Goal: Task Accomplishment & Management: Manage account settings

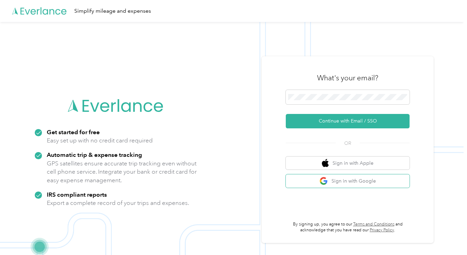
click at [350, 179] on button "Sign in with Google" at bounding box center [348, 181] width 124 height 13
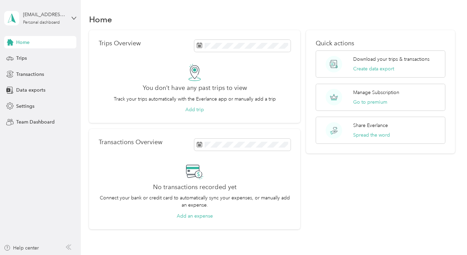
click at [56, 25] on div "Personal dashboard" at bounding box center [41, 23] width 37 height 4
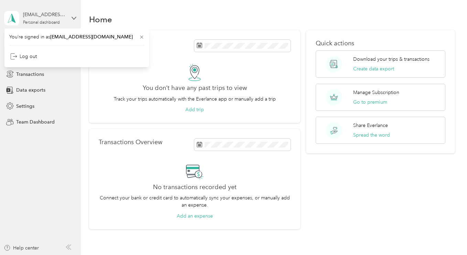
click at [11, 20] on icon at bounding box center [12, 18] width 10 height 10
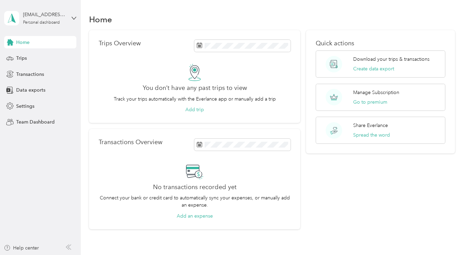
click at [70, 18] on div "[EMAIL_ADDRESS][DOMAIN_NAME] Personal dashboard" at bounding box center [40, 18] width 72 height 24
click at [40, 163] on aside "[EMAIL_ADDRESS][DOMAIN_NAME] Personal dashboard Home Trips Transactions Data ex…" at bounding box center [40, 127] width 81 height 255
click at [38, 119] on span "Team Dashboard" at bounding box center [35, 122] width 38 height 7
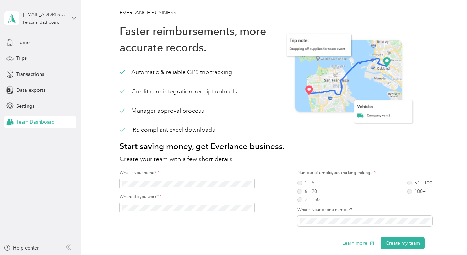
click at [23, 40] on span "Home" at bounding box center [22, 42] width 13 height 7
click at [20, 42] on span "Home" at bounding box center [22, 42] width 13 height 7
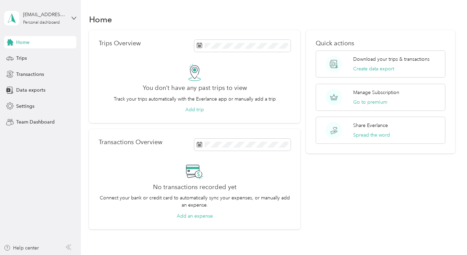
click at [20, 60] on span "Trips" at bounding box center [21, 58] width 11 height 7
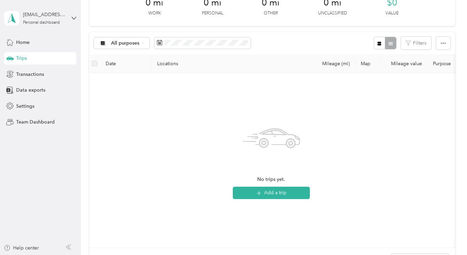
scroll to position [34, 0]
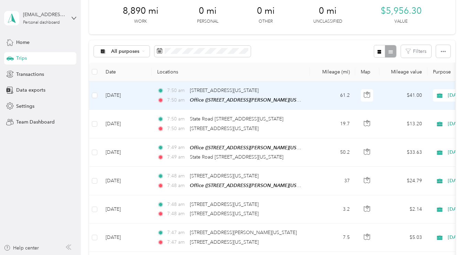
click at [308, 97] on td "7:50 am [STREET_ADDRESS][US_STATE] 7:50 am Office ([STREET_ADDRESS][PERSON_NAME…" at bounding box center [231, 95] width 158 height 29
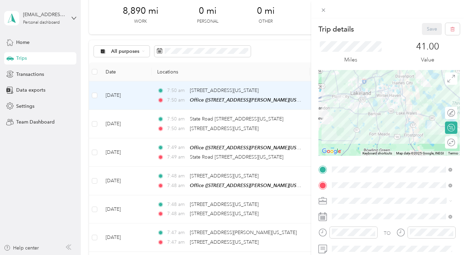
click at [57, 150] on div "Trip details Save This trip cannot be edited because it is either under review,…" at bounding box center [233, 127] width 467 height 255
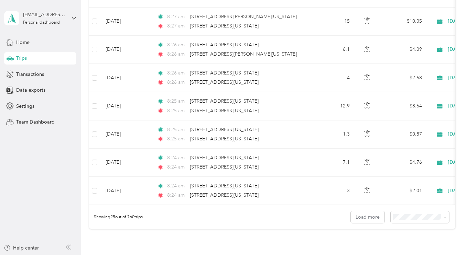
scroll to position [692, 0]
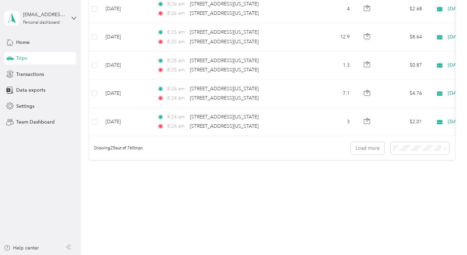
click at [406, 185] on span "100 per load" at bounding box center [407, 184] width 28 height 6
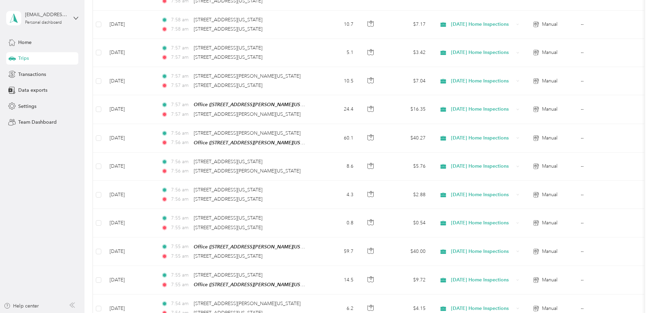
scroll to position [2753, 0]
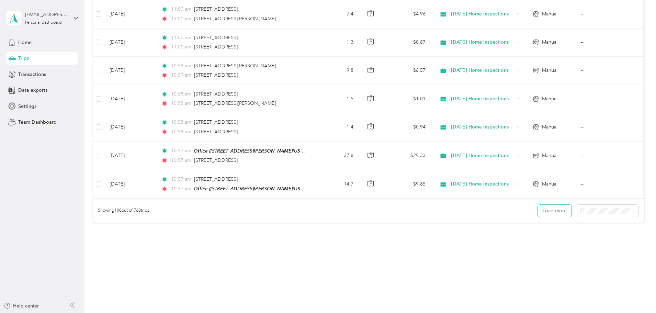
click at [466, 205] on button "Load more" at bounding box center [555, 211] width 34 height 12
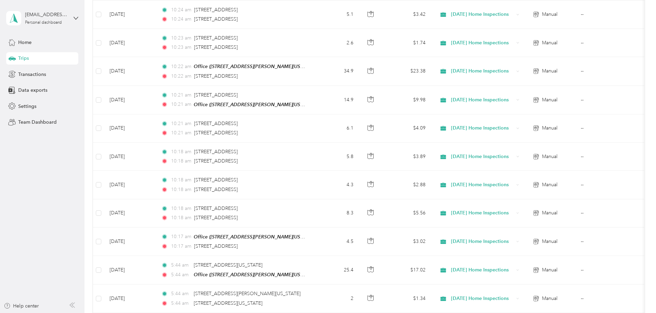
scroll to position [5579, 0]
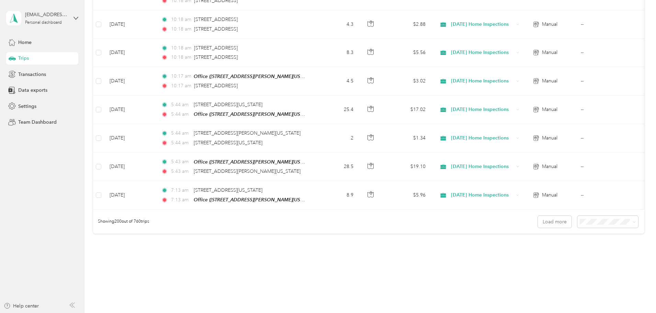
click at [466, 221] on icon at bounding box center [634, 222] width 3 height 3
click at [466, 216] on button "Load more" at bounding box center [555, 222] width 34 height 12
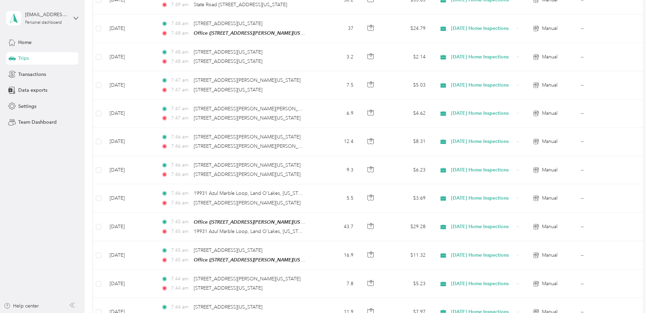
scroll to position [0, 0]
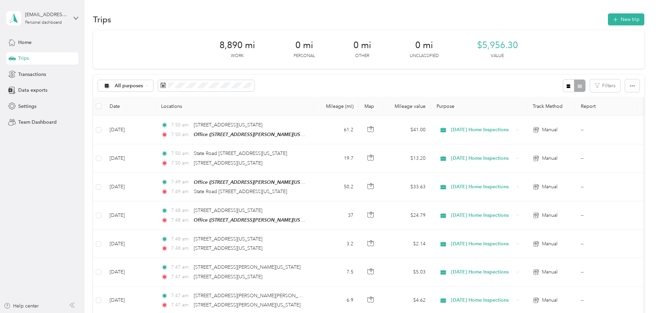
click at [154, 88] on div "All purposes" at bounding box center [126, 86] width 56 height 12
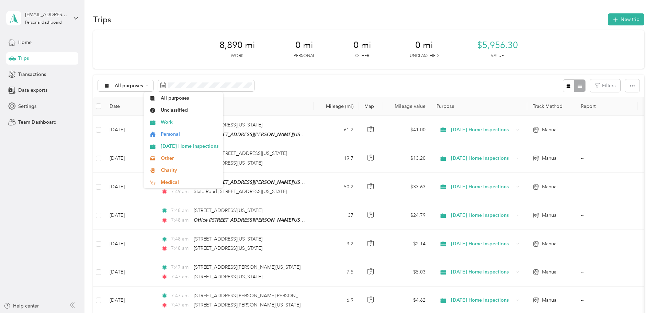
click at [466, 88] on icon "button" at bounding box center [569, 86] width 4 height 4
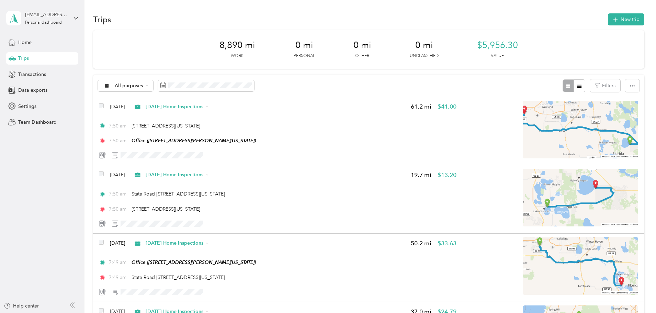
click at [466, 86] on icon "button" at bounding box center [580, 86] width 4 height 3
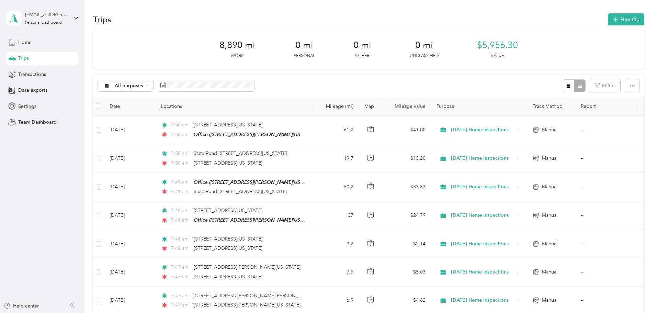
click at [466, 86] on div at bounding box center [574, 85] width 22 height 13
click at [466, 87] on icon "button" at bounding box center [632, 85] width 5 height 5
click at [466, 88] on button "Filters" at bounding box center [605, 85] width 30 height 13
click at [143, 83] on span "All purposes" at bounding box center [129, 85] width 29 height 5
click at [172, 121] on span "Work" at bounding box center [190, 122] width 58 height 7
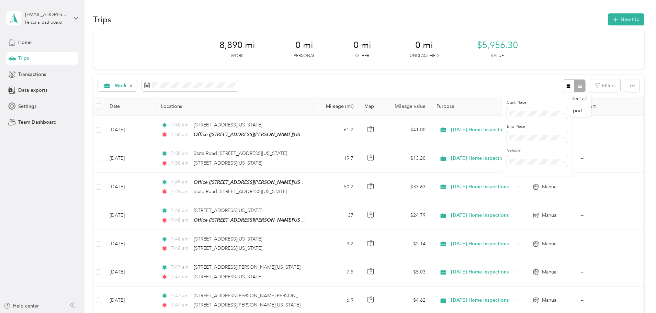
click at [137, 83] on div "Work" at bounding box center [118, 86] width 40 height 12
click at [172, 99] on span "All purposes" at bounding box center [190, 97] width 58 height 7
click at [143, 87] on span "All purposes" at bounding box center [129, 85] width 29 height 5
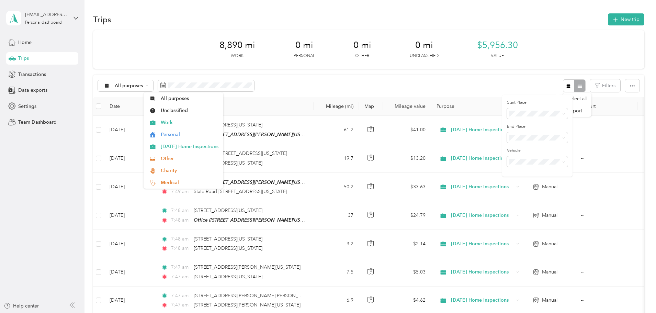
click at [143, 87] on span "All purposes" at bounding box center [129, 85] width 29 height 5
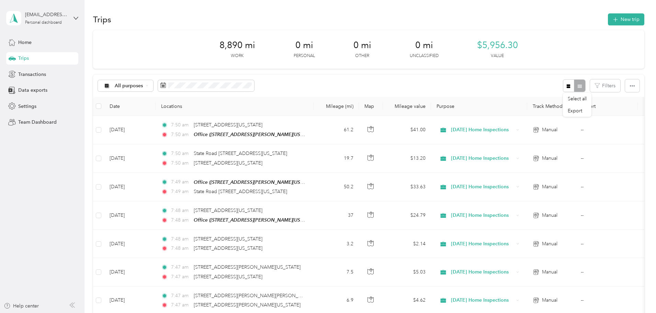
click at [154, 87] on div "All purposes" at bounding box center [126, 86] width 56 height 12
click at [175, 146] on span "[DATE] Home Inspections" at bounding box center [190, 146] width 58 height 7
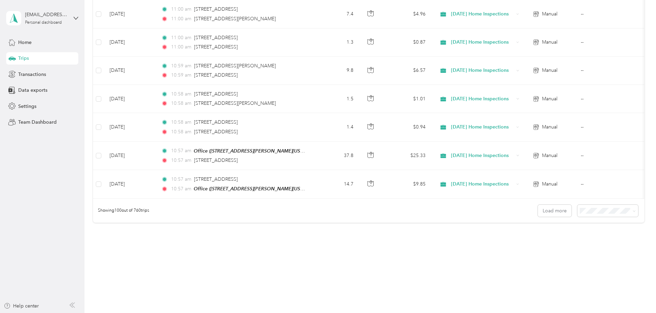
click at [149, 208] on span "Showing 100 out of 760 trips" at bounding box center [121, 211] width 56 height 6
click at [149, 209] on span "Showing 100 out of 760 trips" at bounding box center [121, 211] width 56 height 6
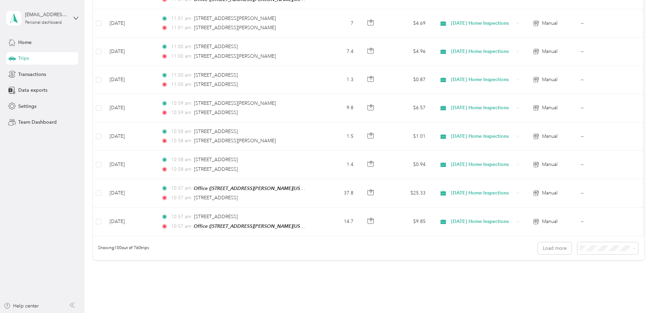
scroll to position [2753, 0]
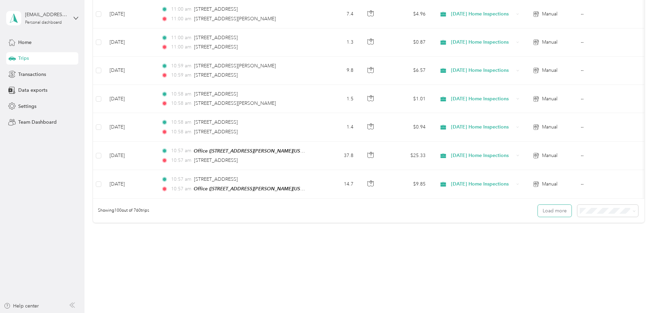
click at [466, 205] on button "Load more" at bounding box center [555, 211] width 34 height 12
click at [466, 208] on button "Load more" at bounding box center [555, 211] width 34 height 12
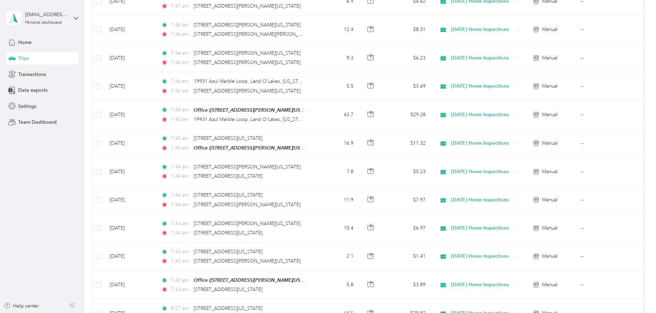
scroll to position [0, 0]
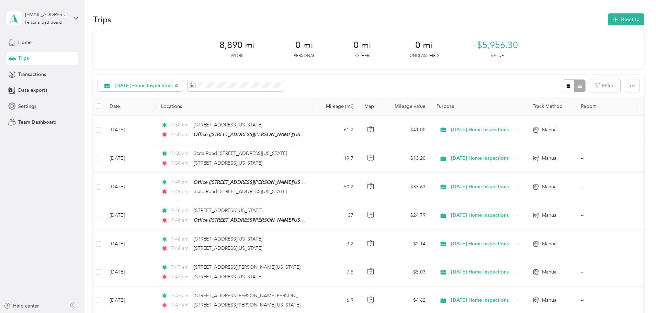
click at [43, 92] on span "Data exports" at bounding box center [32, 90] width 29 height 7
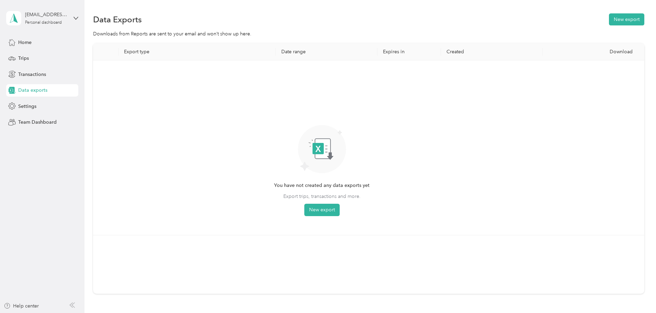
click at [340, 209] on button "New export" at bounding box center [321, 210] width 35 height 12
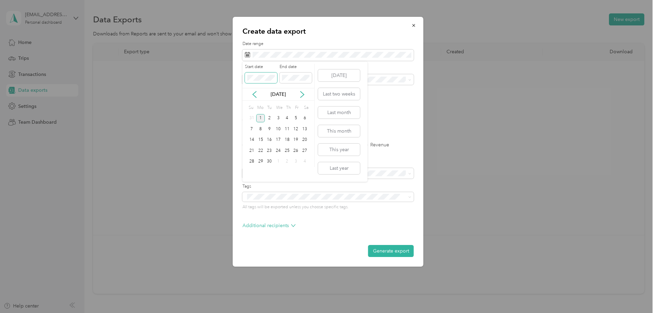
click at [213, 255] on div "Create data export Date range Purpose Advanced filters File format Excel CSV PD…" at bounding box center [326, 313] width 653 height 0
click at [271, 161] on div "31" at bounding box center [269, 161] width 9 height 9
click at [192, 255] on div "Create data export Date range Purpose Advanced filters File format Excel CSV PD…" at bounding box center [326, 313] width 653 height 0
click at [370, 255] on div "Create data export Date range Purpose Advanced filters File format Excel CSV PD…" at bounding box center [326, 313] width 653 height 0
click at [294, 121] on label "PDF" at bounding box center [300, 120] width 16 height 5
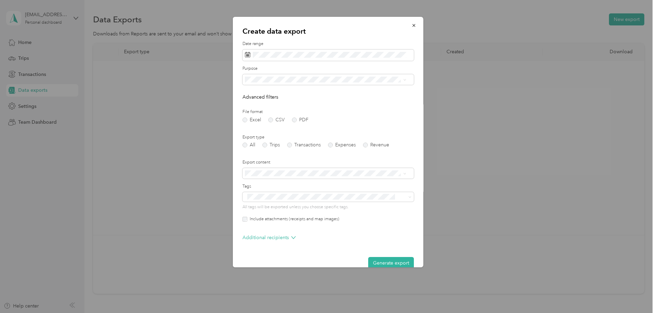
click at [265, 144] on label "Trips" at bounding box center [272, 145] width 18 height 5
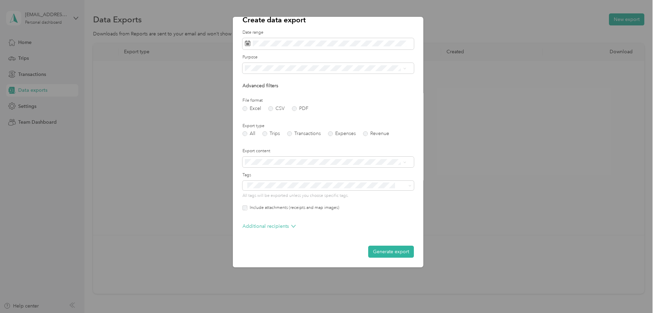
click at [388, 250] on button "Generate export" at bounding box center [391, 252] width 46 height 12
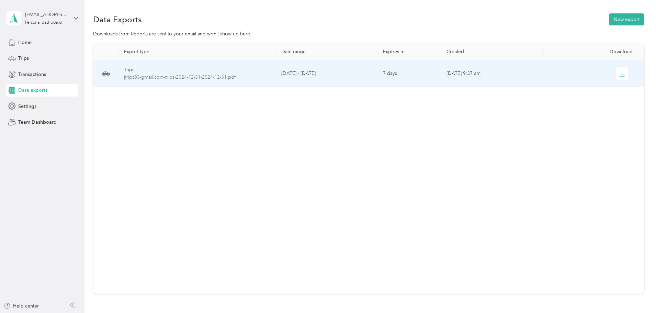
click at [322, 78] on td "[DATE] - [DATE]" at bounding box center [327, 73] width 102 height 26
click at [258, 75] on span "jtrips83-gmail.com-trips-2024-12-31-2024-12-31.pdf" at bounding box center [197, 78] width 146 height 8
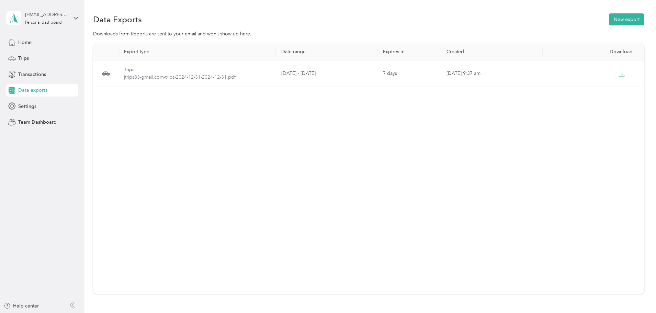
click at [466, 17] on button "New export" at bounding box center [626, 19] width 35 height 12
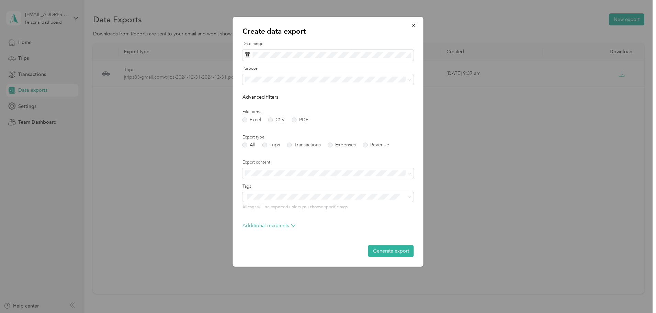
click at [295, 120] on label "PDF" at bounding box center [300, 120] width 16 height 5
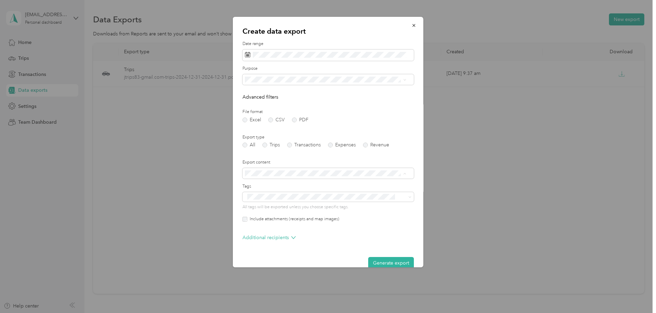
click at [442, 162] on div "Create data export Date range Purpose Advanced filters File format Excel CSV PD…" at bounding box center [423, 143] width 191 height 253
click at [196, 255] on div "Create data export Date range Purpose Advanced filters File format Excel CSV PD…" at bounding box center [326, 313] width 653 height 0
click at [197, 255] on div "Create data export Date range Purpose Advanced filters File format Excel CSV PD…" at bounding box center [326, 313] width 653 height 0
click at [384, 255] on button "Generate export" at bounding box center [391, 263] width 46 height 12
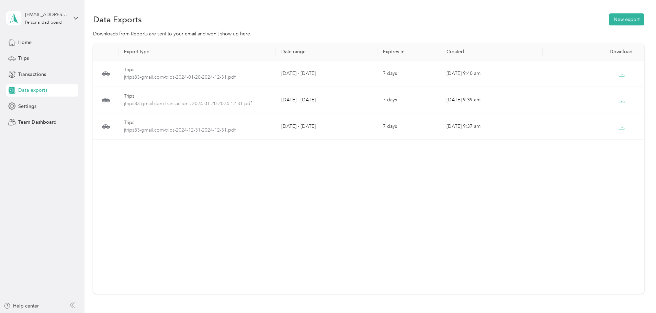
click at [22, 45] on span "Home" at bounding box center [24, 42] width 13 height 7
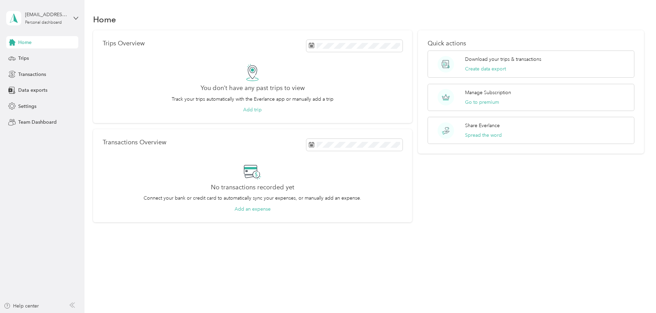
click at [21, 56] on span "Trips" at bounding box center [23, 58] width 11 height 7
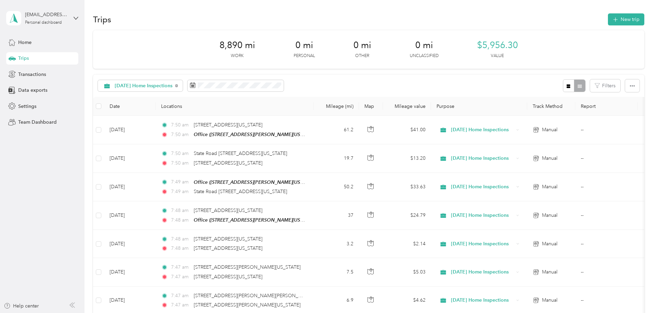
click at [466, 24] on button "New trip" at bounding box center [626, 19] width 36 height 12
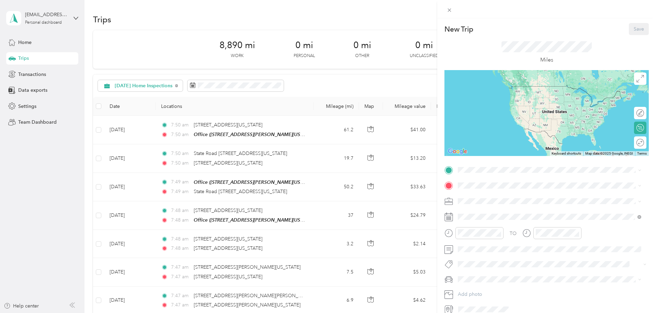
click at [466, 173] on span at bounding box center [552, 170] width 193 height 11
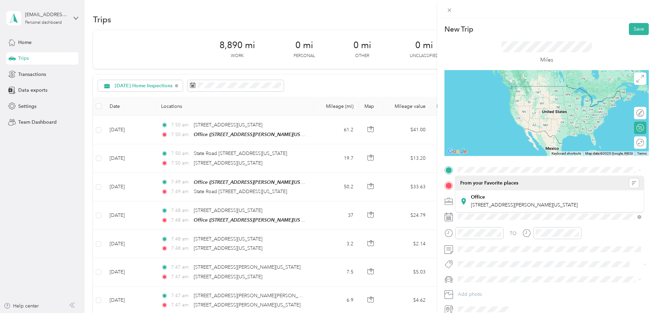
click at [466, 217] on icon at bounding box center [640, 217] width 4 height 4
click at [466, 225] on div "TO Add photo" at bounding box center [547, 240] width 204 height 150
click at [466, 183] on icon "button" at bounding box center [634, 183] width 5 height 5
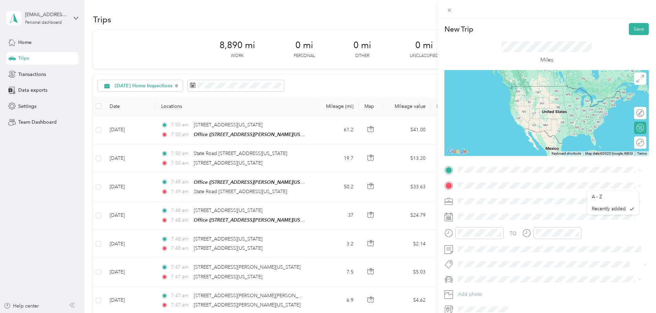
click at [23, 38] on div "New Trip Save This trip cannot be edited because it is either under review, app…" at bounding box center [328, 156] width 656 height 313
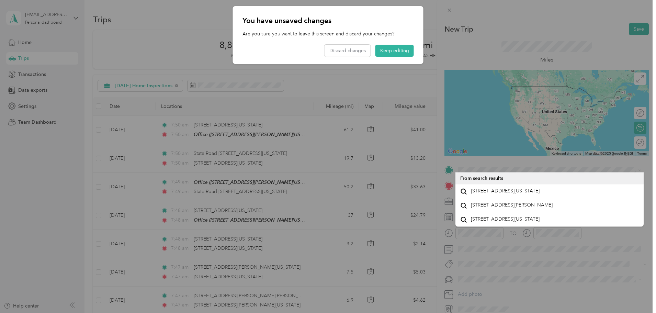
click at [23, 40] on div at bounding box center [328, 156] width 656 height 313
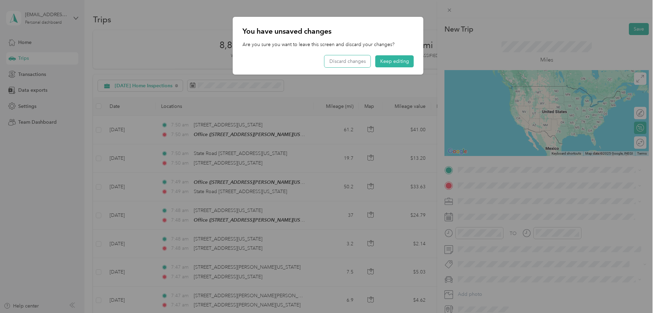
click at [360, 59] on button "Discard changes" at bounding box center [348, 61] width 46 height 12
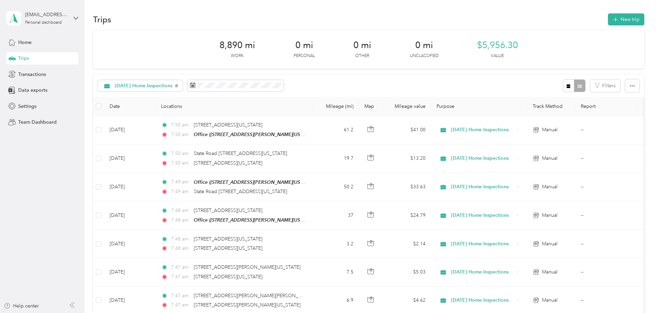
click at [31, 60] on div "Trips" at bounding box center [42, 58] width 72 height 12
click at [466, 23] on button "New trip" at bounding box center [626, 19] width 36 height 12
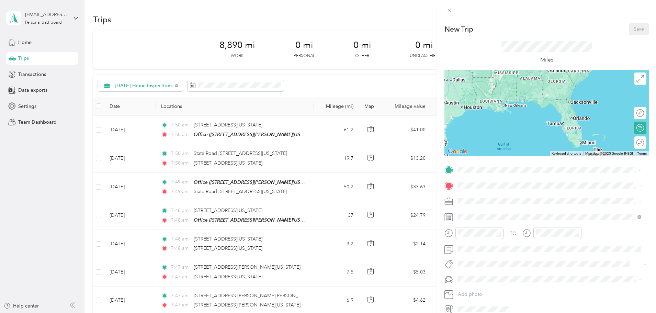
drag, startPoint x: 596, startPoint y: 140, endPoint x: 591, endPoint y: 111, distance: 29.3
click at [466, 111] on div at bounding box center [547, 113] width 204 height 86
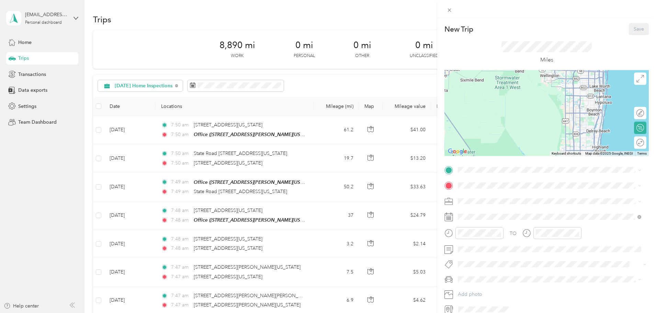
drag, startPoint x: 621, startPoint y: 105, endPoint x: 571, endPoint y: 121, distance: 51.6
click at [466, 121] on div at bounding box center [547, 113] width 204 height 86
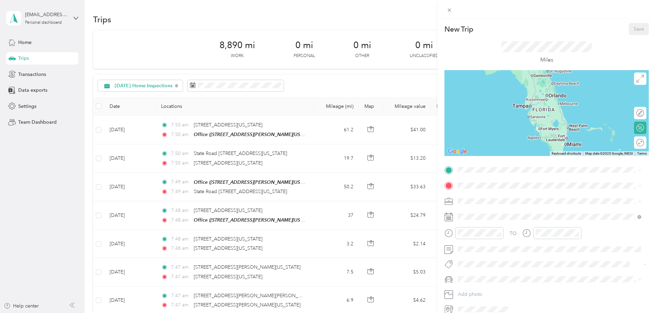
drag, startPoint x: 573, startPoint y: 146, endPoint x: 569, endPoint y: 92, distance: 54.1
click at [466, 92] on div at bounding box center [547, 113] width 204 height 86
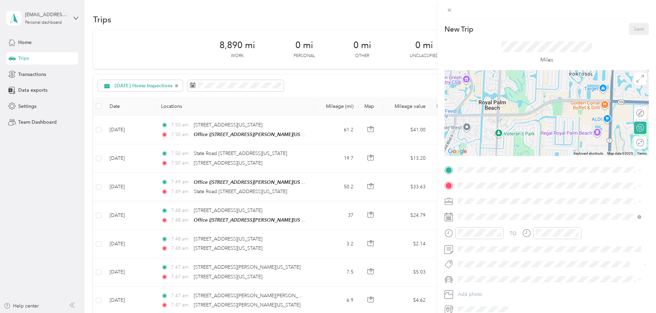
drag, startPoint x: 510, startPoint y: 124, endPoint x: 538, endPoint y: 116, distance: 29.4
click at [466, 116] on div at bounding box center [547, 113] width 204 height 86
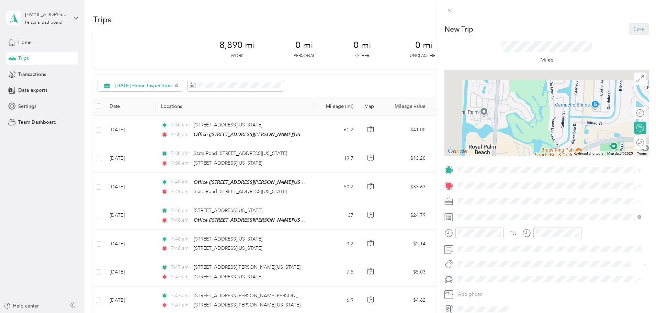
drag, startPoint x: 506, startPoint y: 84, endPoint x: 529, endPoint y: 140, distance: 61.0
click at [466, 140] on div at bounding box center [547, 113] width 204 height 86
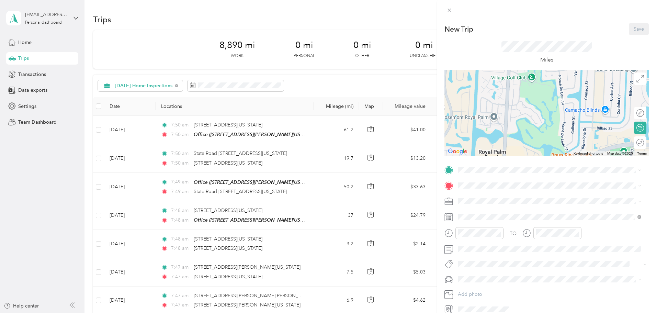
drag, startPoint x: 535, startPoint y: 130, endPoint x: 536, endPoint y: 94, distance: 35.7
click at [466, 94] on div at bounding box center [547, 113] width 204 height 86
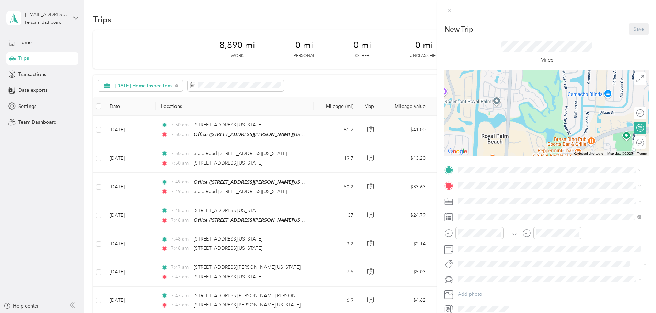
drag, startPoint x: 532, startPoint y: 140, endPoint x: 555, endPoint y: 97, distance: 49.0
click at [466, 97] on div at bounding box center [547, 113] width 204 height 86
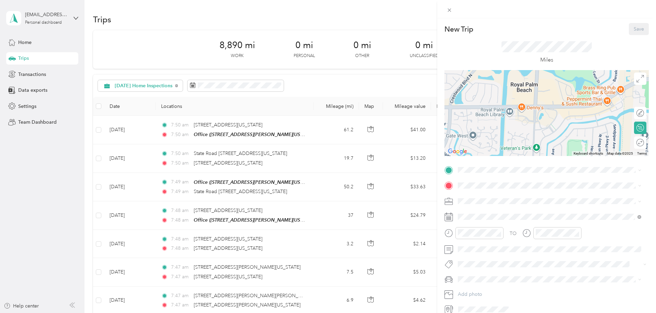
drag, startPoint x: 553, startPoint y: 140, endPoint x: 598, endPoint y: 109, distance: 54.4
click at [466, 110] on div at bounding box center [547, 113] width 204 height 86
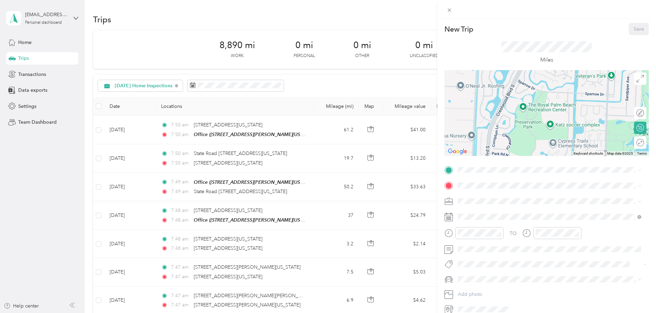
drag, startPoint x: 503, startPoint y: 144, endPoint x: 535, endPoint y: 92, distance: 60.8
click at [466, 92] on div at bounding box center [547, 113] width 204 height 86
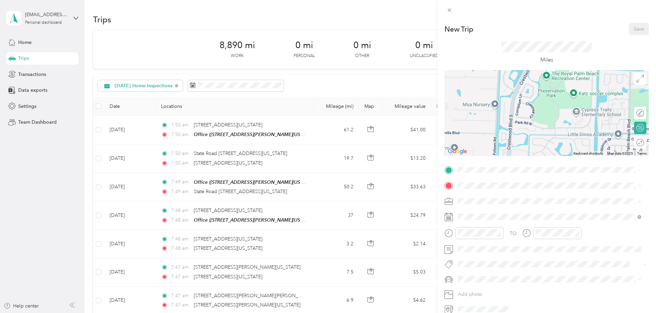
drag, startPoint x: 512, startPoint y: 135, endPoint x: 552, endPoint y: 75, distance: 72.6
click at [466, 75] on div at bounding box center [547, 113] width 204 height 86
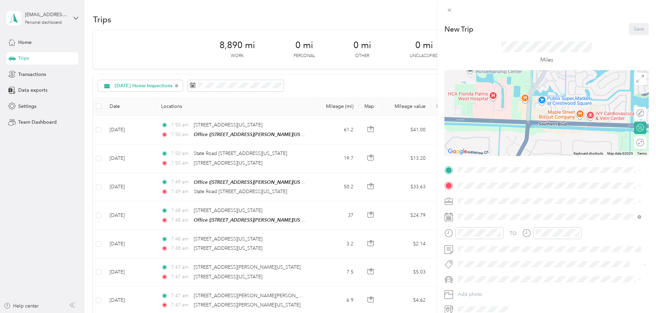
drag, startPoint x: 550, startPoint y: 144, endPoint x: 565, endPoint y: 80, distance: 65.4
click at [466, 80] on div at bounding box center [547, 113] width 204 height 86
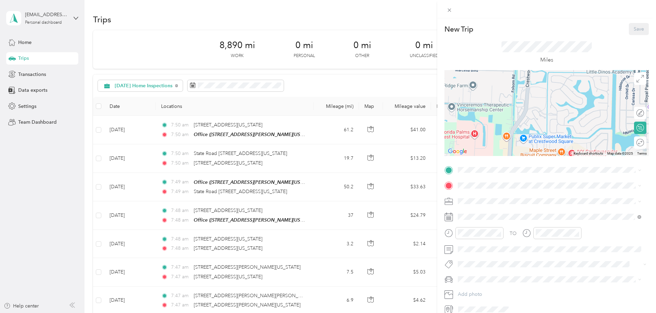
drag, startPoint x: 577, startPoint y: 94, endPoint x: 559, endPoint y: 139, distance: 48.6
click at [466, 139] on div at bounding box center [547, 113] width 204 height 86
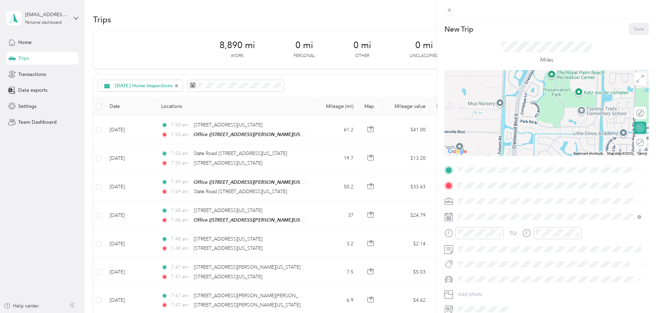
drag, startPoint x: 547, startPoint y: 142, endPoint x: 546, endPoint y: 158, distance: 15.5
click at [466, 158] on div "New Trip Save This trip cannot be edited because it is either under review, app…" at bounding box center [547, 169] width 204 height 292
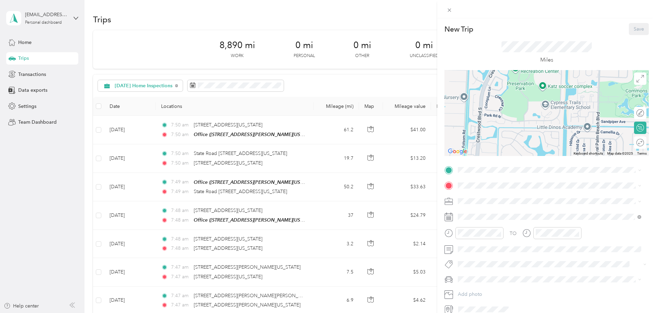
drag, startPoint x: 554, startPoint y: 115, endPoint x: 516, endPoint y: 110, distance: 37.9
click at [466, 110] on div at bounding box center [547, 113] width 204 height 86
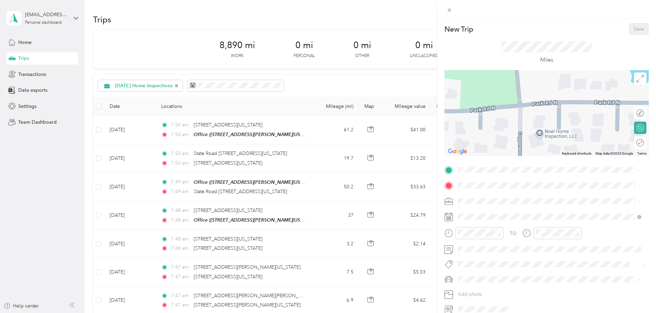
click at [466, 132] on div at bounding box center [547, 113] width 204 height 86
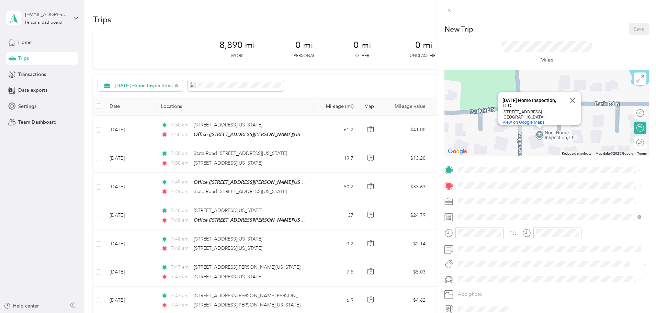
click at [466, 174] on span at bounding box center [552, 170] width 193 height 11
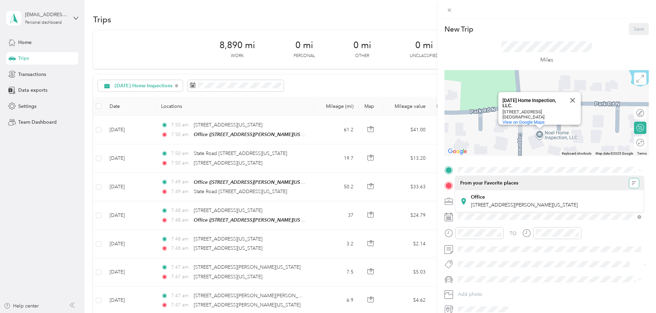
click at [466, 181] on icon "button" at bounding box center [634, 183] width 5 height 5
click at [466, 197] on div "A - Z" at bounding box center [613, 196] width 43 height 7
click at [466, 180] on button "button" at bounding box center [634, 183] width 10 height 10
click at [466, 169] on span at bounding box center [638, 170] width 5 height 5
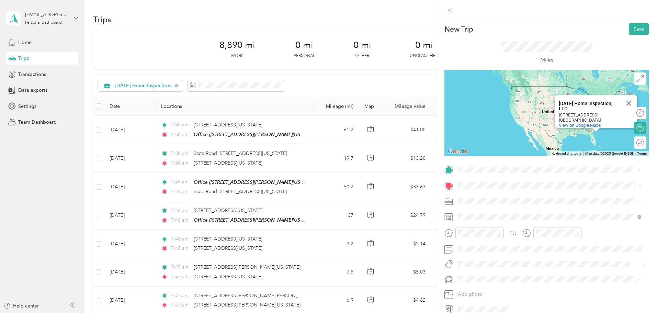
click at [466, 193] on span "[STREET_ADDRESS][US_STATE]" at bounding box center [505, 195] width 69 height 6
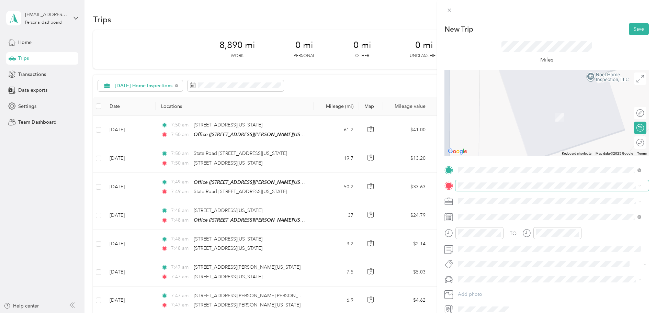
click at [466, 255] on div "New Trip Save This trip cannot be edited because it is either under review, app…" at bounding box center [326, 313] width 653 height 0
click at [466, 213] on span "[STREET_ADDRESS][PERSON_NAME][US_STATE]" at bounding box center [524, 210] width 107 height 6
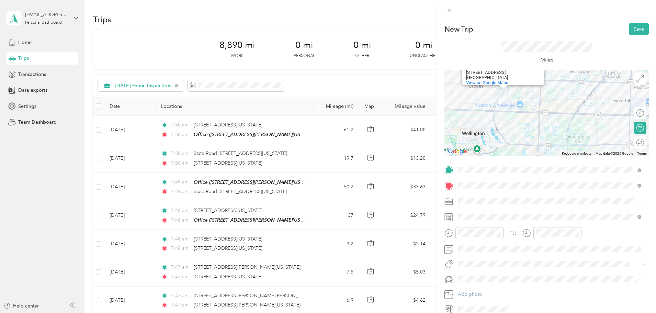
click at [466, 200] on span at bounding box center [638, 201] width 5 height 5
click at [466, 201] on icon at bounding box center [639, 201] width 3 height 3
click at [466, 237] on span "[DATE] Home Inspections" at bounding box center [488, 237] width 56 height 6
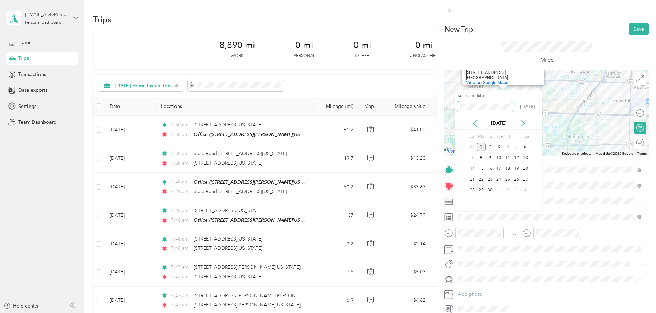
click at [387, 255] on div "New Trip Save This trip cannot be edited because it is either under review, app…" at bounding box center [326, 313] width 653 height 0
click at [466, 145] on div "2" at bounding box center [490, 147] width 9 height 9
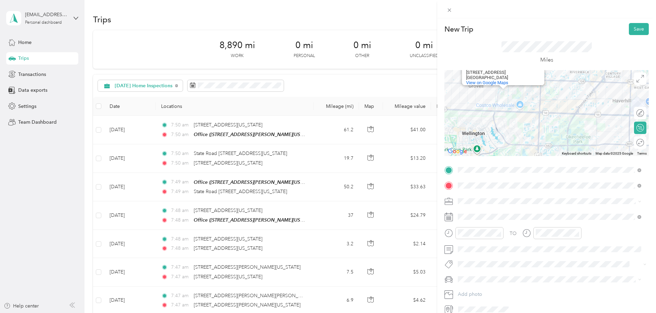
click at [466, 233] on icon "close-circle" at bounding box center [499, 233] width 5 height 5
click at [465, 167] on div "07" at bounding box center [465, 168] width 16 height 10
click at [466, 143] on div "00" at bounding box center [485, 141] width 16 height 10
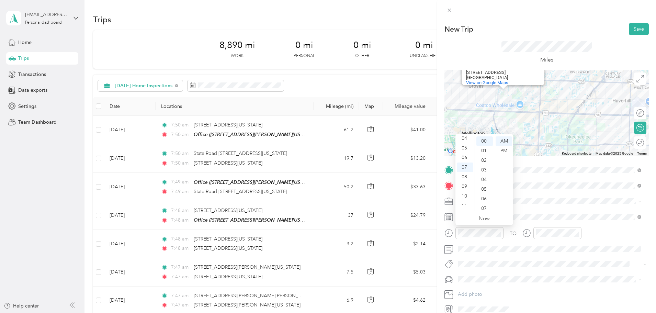
click at [466, 232] on icon "close-circle" at bounding box center [577, 233] width 5 height 5
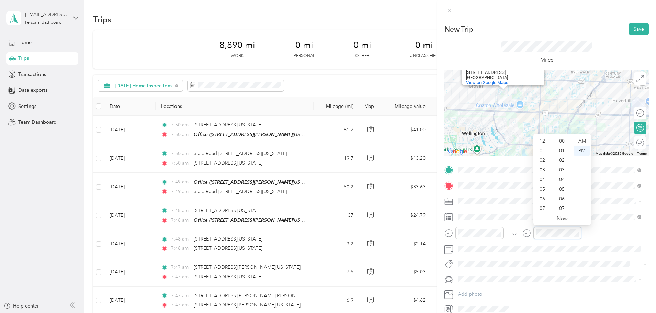
scroll to position [34, 0]
click at [466, 183] on div "08" at bounding box center [543, 184] width 16 height 10
click at [466, 140] on div "00" at bounding box center [563, 141] width 16 height 10
click at [466, 141] on div "AM" at bounding box center [582, 141] width 16 height 10
click at [466, 140] on div "AM" at bounding box center [582, 141] width 16 height 10
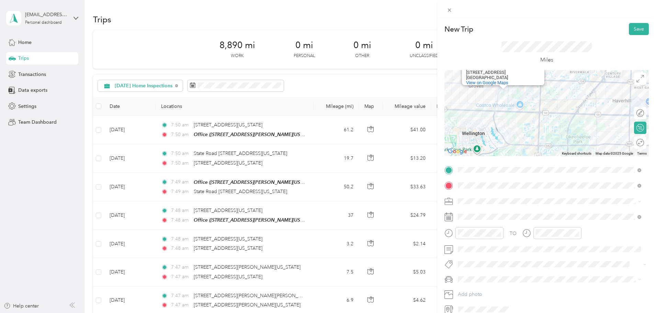
click at [466, 255] on div "New Trip Save This trip cannot be edited because it is either under review, app…" at bounding box center [326, 313] width 653 height 0
click at [466, 234] on icon at bounding box center [527, 233] width 9 height 9
click at [466, 232] on div "TO" at bounding box center [513, 233] width 7 height 7
click at [466, 231] on icon at bounding box center [526, 232] width 2 height 2
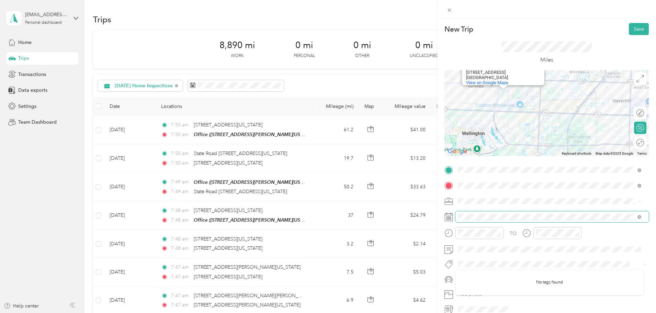
click at [466, 237] on div at bounding box center [558, 233] width 48 height 12
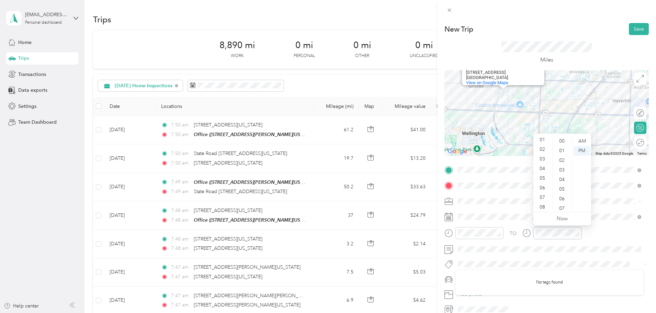
scroll to position [0, 0]
click at [466, 221] on link "Now" at bounding box center [562, 218] width 11 height 7
click at [466, 175] on div "08" at bounding box center [543, 177] width 16 height 10
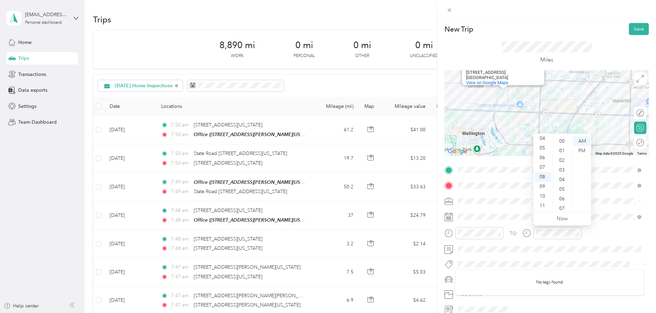
click at [466, 140] on div "00" at bounding box center [563, 141] width 16 height 10
click at [466, 234] on div "TO" at bounding box center [547, 235] width 204 height 17
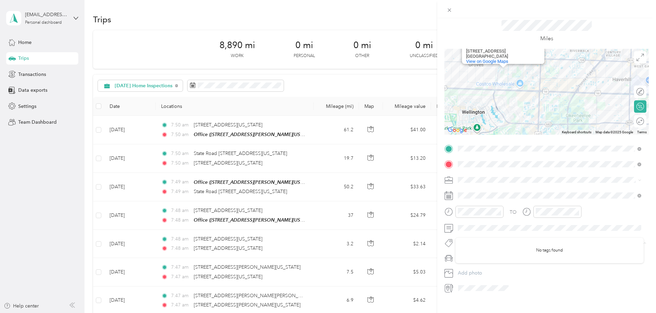
scroll to position [32, 0]
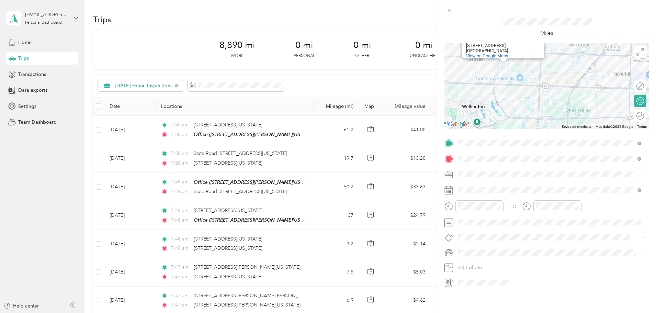
click at [466, 255] on div "No tags found" at bounding box center [550, 250] width 188 height 25
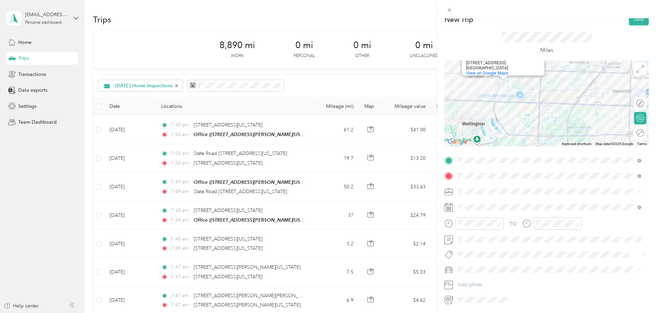
scroll to position [0, 0]
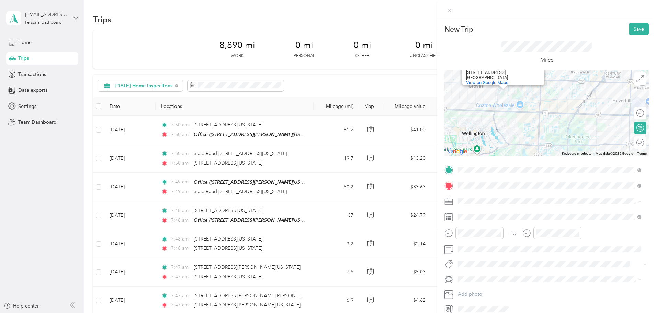
click at [466, 29] on button "Save" at bounding box center [639, 29] width 20 height 12
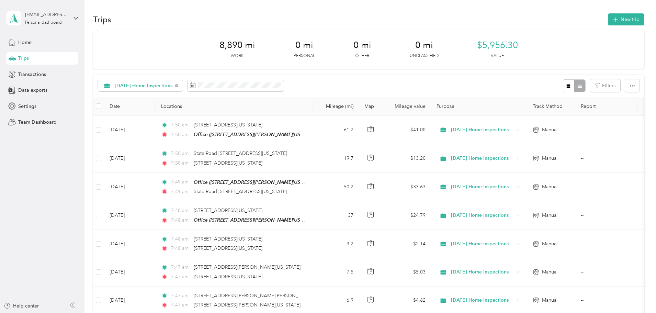
click at [466, 21] on button "New trip" at bounding box center [626, 19] width 36 height 12
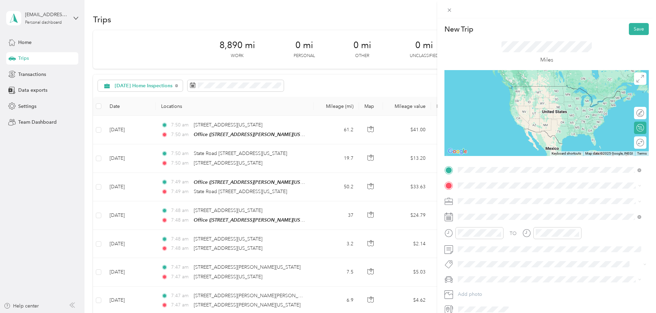
click at [466, 198] on span "[STREET_ADDRESS][PERSON_NAME][US_STATE]" at bounding box center [524, 195] width 107 height 6
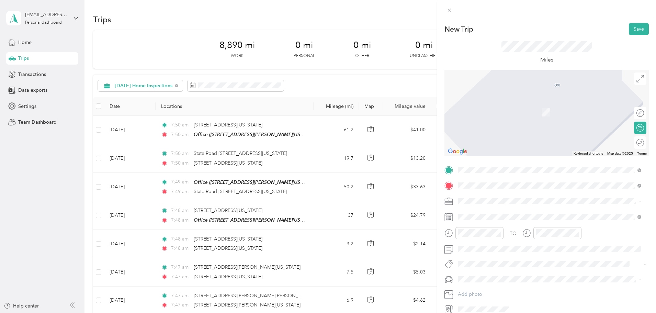
click at [466, 213] on span "[STREET_ADDRESS][US_STATE]" at bounding box center [505, 210] width 69 height 6
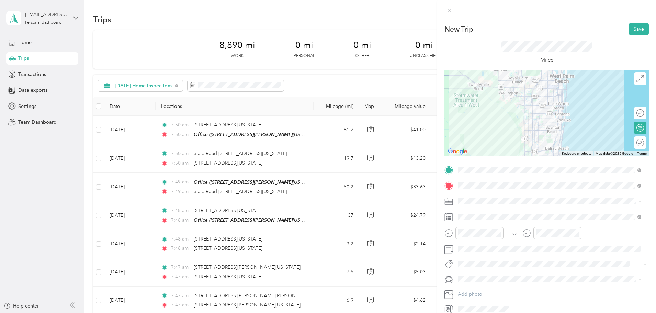
click at [466, 217] on icon at bounding box center [640, 217] width 4 height 4
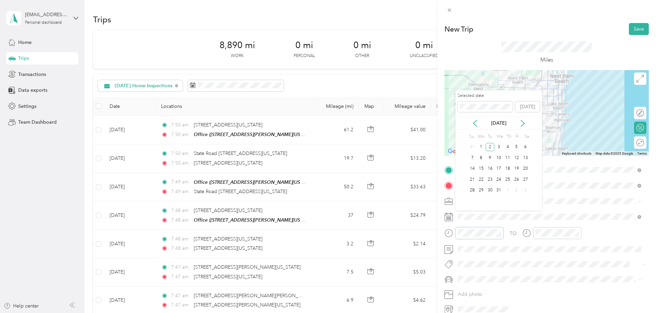
scroll to position [503, 0]
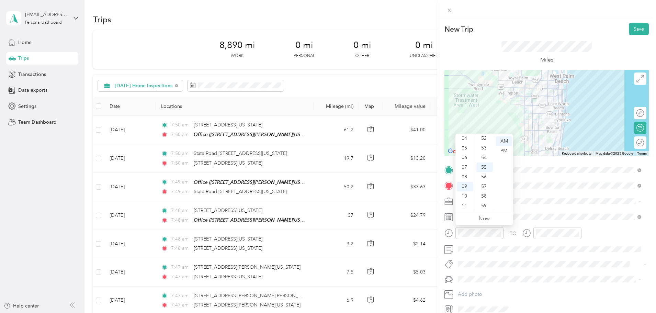
click at [466, 178] on div "08" at bounding box center [465, 177] width 16 height 10
click at [466, 141] on div "00" at bounding box center [485, 141] width 16 height 10
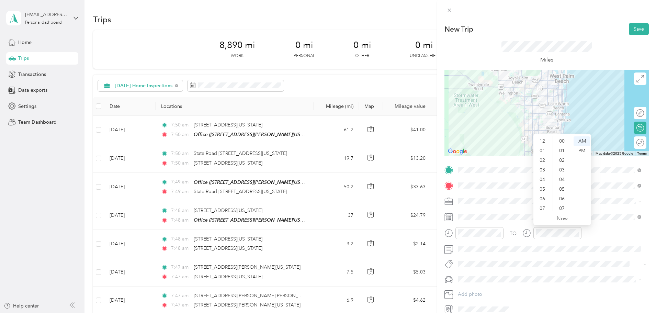
click at [466, 140] on div "00" at bounding box center [563, 141] width 16 height 10
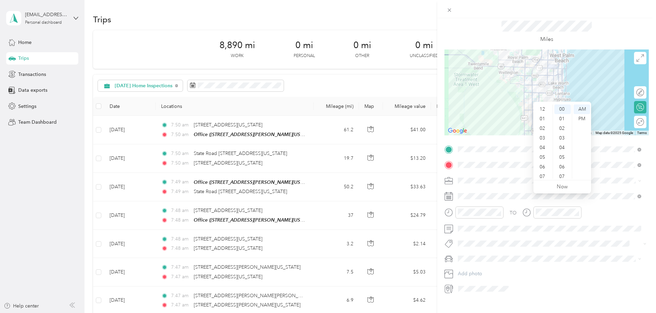
scroll to position [32, 0]
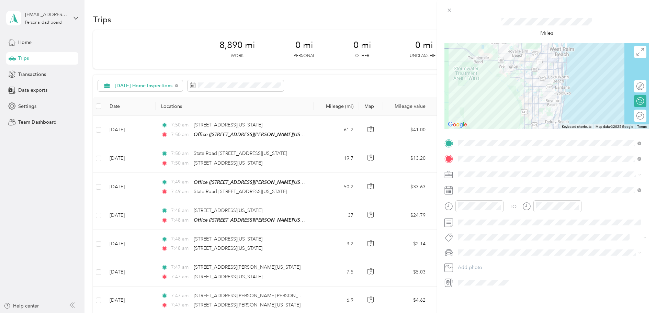
click at [466, 204] on span "[DATE] Home Inspections" at bounding box center [488, 204] width 56 height 6
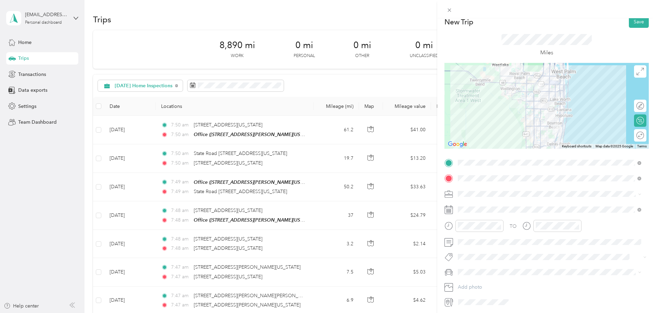
scroll to position [0, 0]
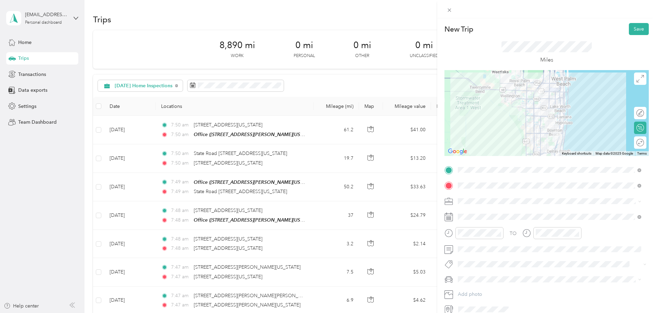
click at [466, 24] on button "Save" at bounding box center [639, 29] width 20 height 12
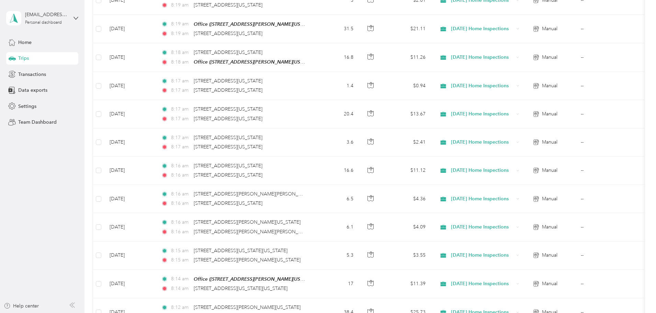
scroll to position [2753, 0]
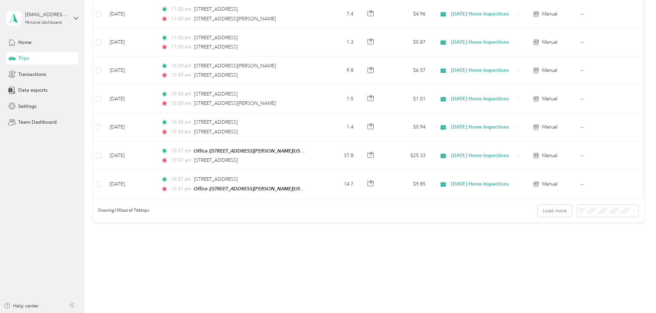
click at [23, 42] on span "Home" at bounding box center [24, 42] width 13 height 7
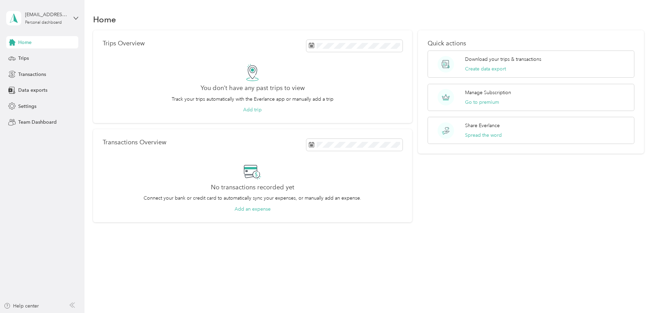
click at [36, 58] on div "Trips" at bounding box center [42, 58] width 72 height 12
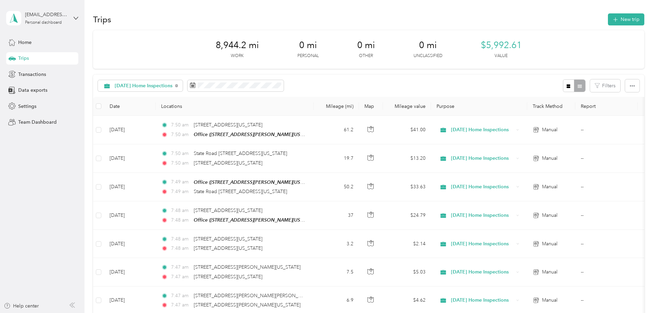
click at [466, 23] on button "New trip" at bounding box center [626, 19] width 36 height 12
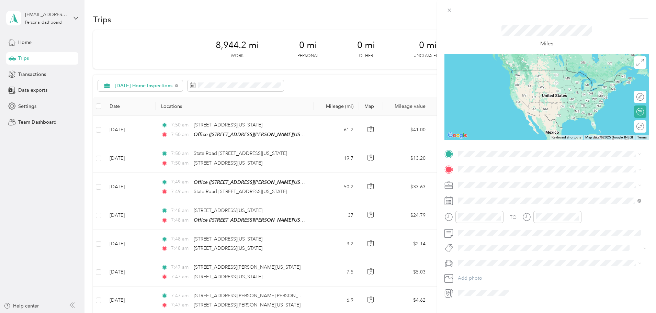
scroll to position [32, 0]
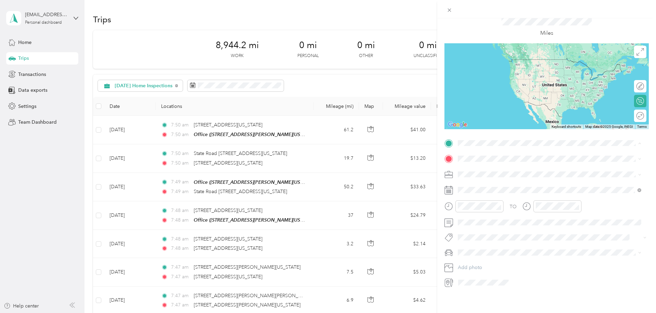
click at [23, 42] on div "New Trip Save This trip cannot be edited because it is either under review, app…" at bounding box center [328, 156] width 656 height 313
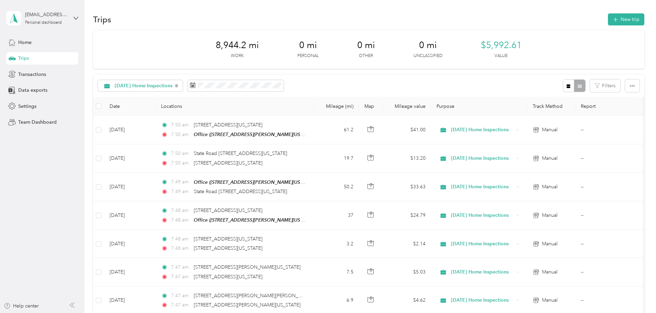
click at [23, 42] on span "Home" at bounding box center [24, 42] width 13 height 7
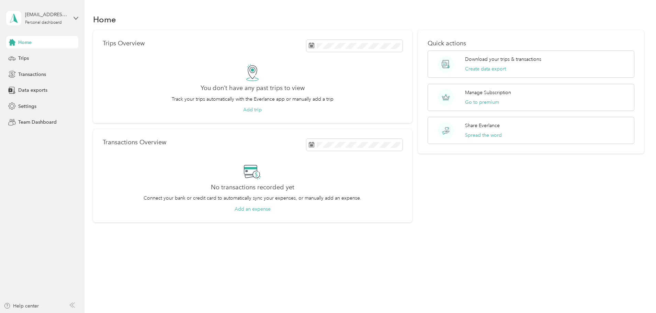
click at [74, 18] on icon at bounding box center [76, 18] width 5 height 5
click at [46, 154] on aside "[EMAIL_ADDRESS][DOMAIN_NAME] Personal dashboard Home Trips Transactions Data ex…" at bounding box center [42, 156] width 85 height 313
click at [33, 107] on span "Settings" at bounding box center [27, 106] width 18 height 7
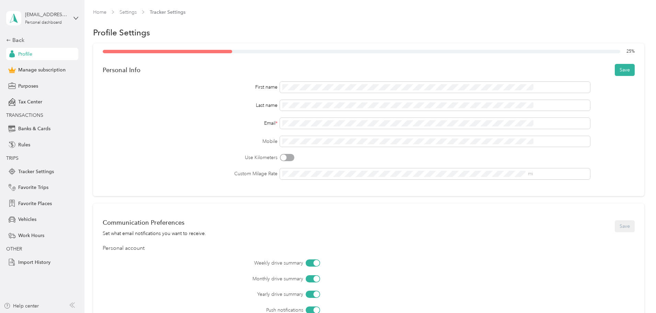
click at [314, 146] on span at bounding box center [435, 141] width 310 height 11
click at [315, 145] on span at bounding box center [435, 141] width 310 height 11
click at [303, 177] on span "mi" at bounding box center [435, 173] width 310 height 11
click at [466, 76] on button "Save" at bounding box center [625, 70] width 20 height 12
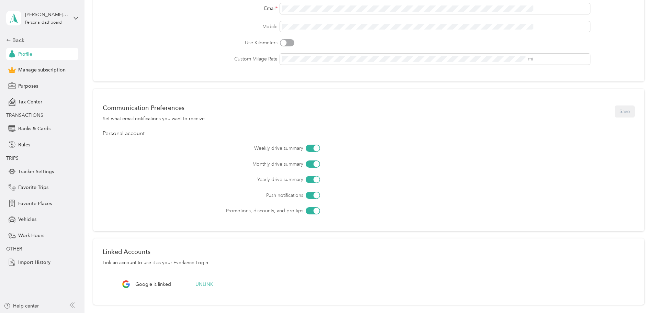
click at [45, 201] on span "Favorite Places" at bounding box center [35, 203] width 34 height 7
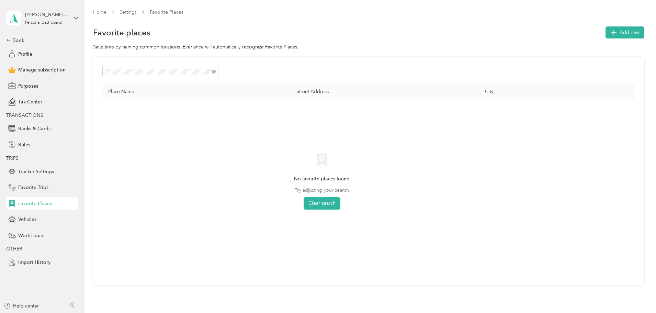
click at [466, 33] on icon "button" at bounding box center [614, 32] width 10 height 10
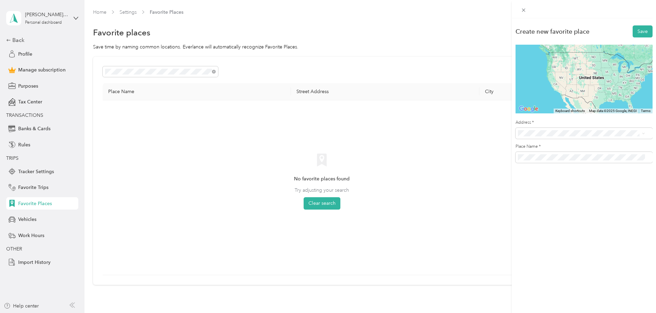
click at [466, 160] on span "[STREET_ADDRESS][US_STATE]" at bounding box center [565, 157] width 69 height 6
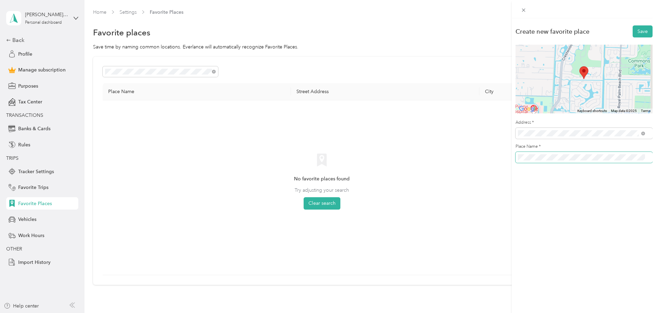
click at [448, 168] on div "Create new favorite place Save To navigate the map with touch gestures double-t…" at bounding box center [328, 156] width 656 height 313
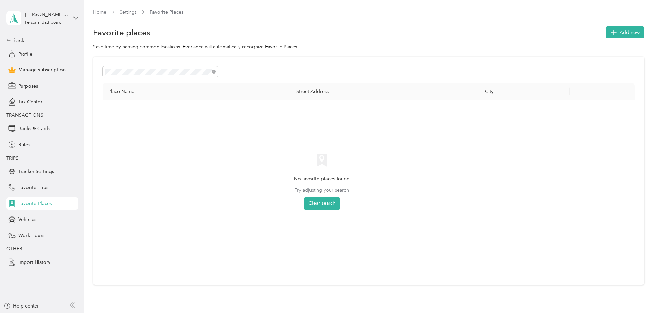
click at [341, 203] on button "Clear search" at bounding box center [322, 203] width 37 height 12
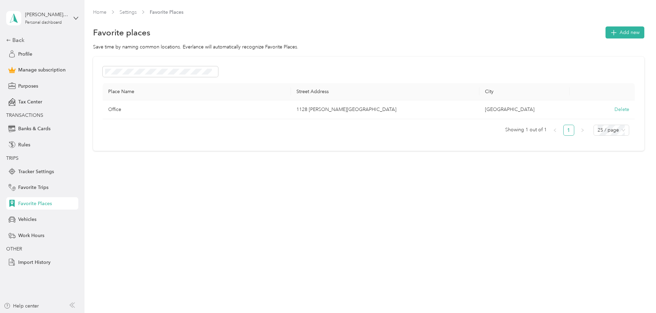
click at [466, 36] on span "Add new" at bounding box center [630, 32] width 20 height 7
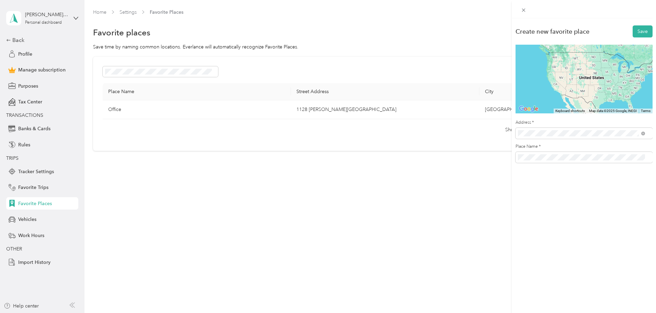
click at [466, 156] on span "[STREET_ADDRESS][US_STATE]" at bounding box center [565, 158] width 69 height 6
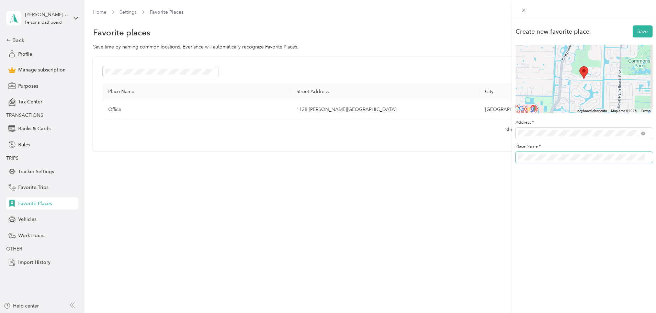
click at [466, 165] on div "Create new favorite place Save To navigate the map with touch gestures double-t…" at bounding box center [328, 156] width 656 height 313
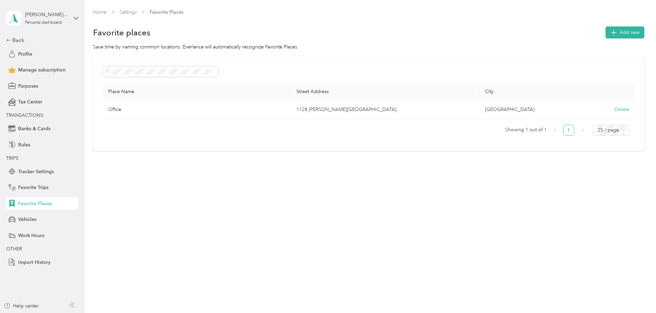
click at [466, 38] on button "Add new" at bounding box center [625, 32] width 39 height 12
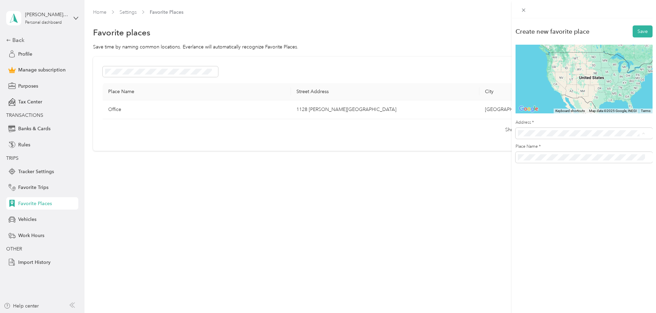
click at [466, 215] on div "Create new favorite place Save To navigate the map with touch gestures double-t…" at bounding box center [584, 174] width 144 height 313
click at [466, 159] on span "[STREET_ADDRESS][US_STATE]" at bounding box center [565, 157] width 69 height 6
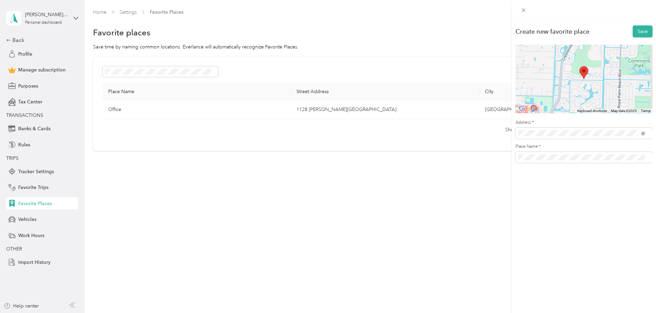
click at [466, 32] on button "Save" at bounding box center [643, 31] width 20 height 12
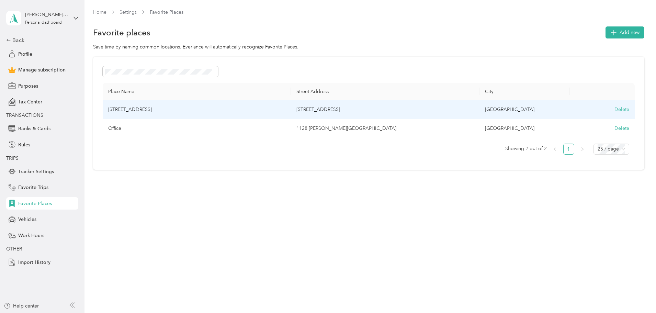
click at [213, 109] on td "[STREET_ADDRESS]" at bounding box center [197, 109] width 189 height 19
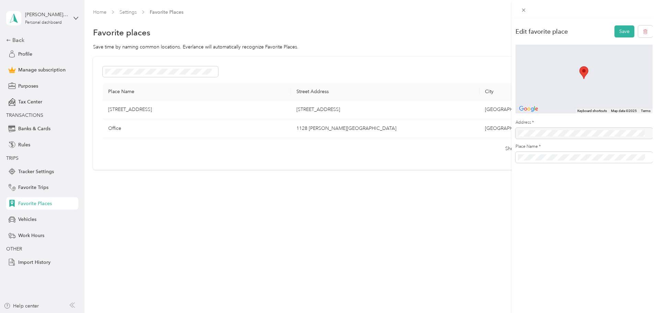
click at [466, 34] on button "Save" at bounding box center [625, 31] width 20 height 12
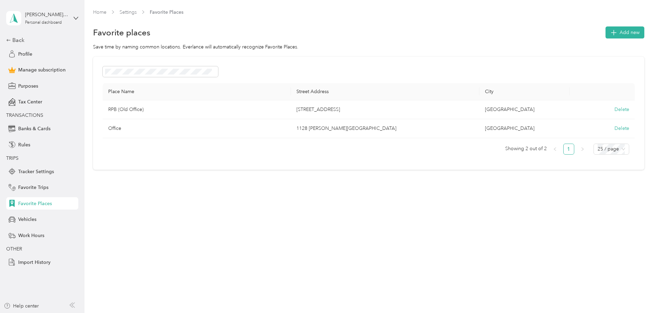
click at [25, 40] on div "Back" at bounding box center [40, 40] width 69 height 8
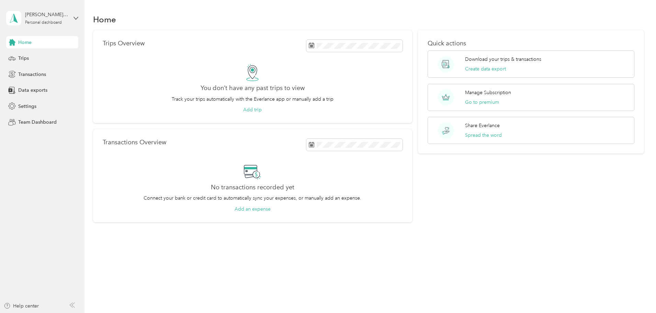
click at [24, 56] on span "Trips" at bounding box center [23, 58] width 11 height 7
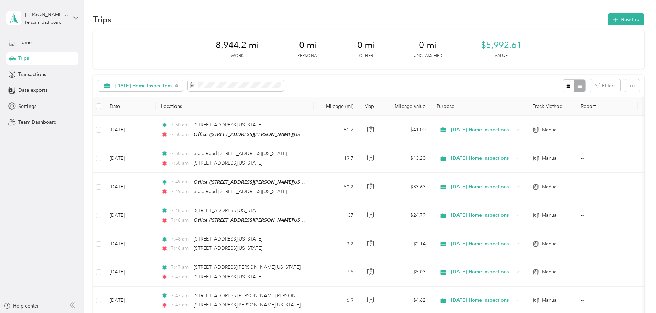
click at [466, 17] on button "New trip" at bounding box center [626, 19] width 36 height 12
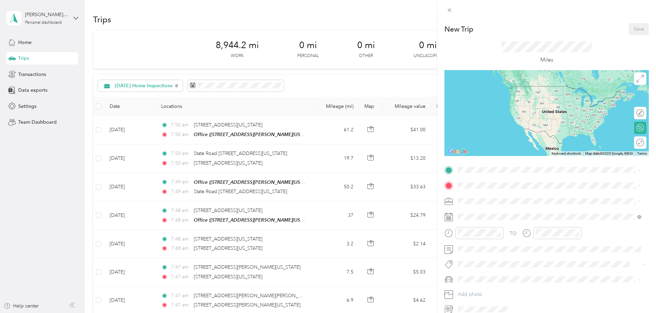
click at [466, 173] on span at bounding box center [552, 170] width 193 height 11
click at [466, 218] on strong "RPB (Old Office)" at bounding box center [490, 219] width 38 height 6
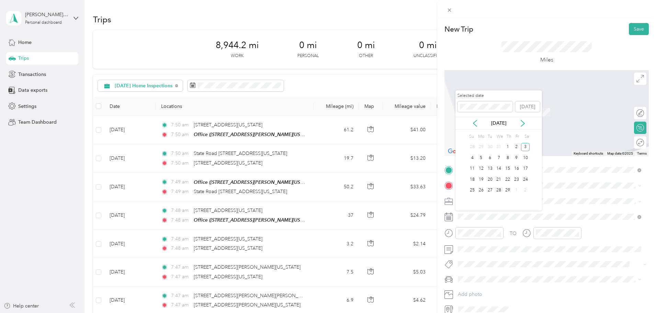
click at [466, 146] on div "3" at bounding box center [525, 147] width 9 height 9
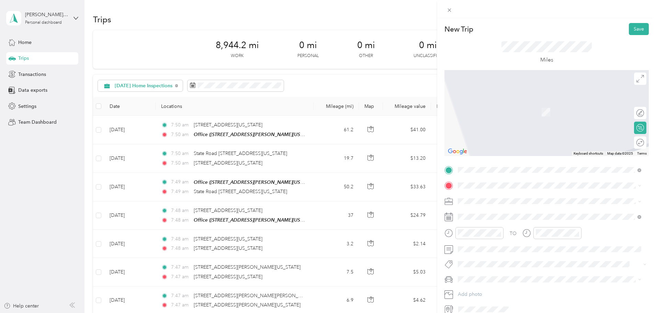
click at [466, 212] on span "[STREET_ADDRESS][PERSON_NAME][US_STATE]" at bounding box center [524, 210] width 107 height 6
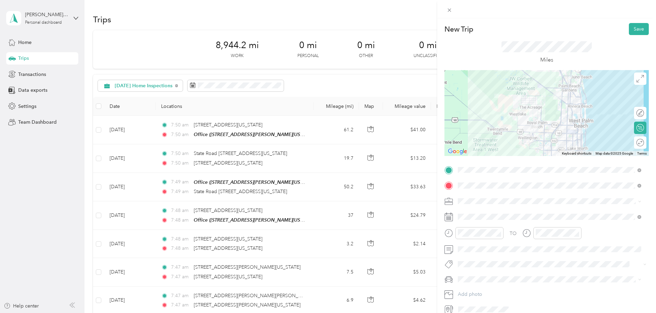
click at [466, 32] on button "Save" at bounding box center [639, 29] width 20 height 12
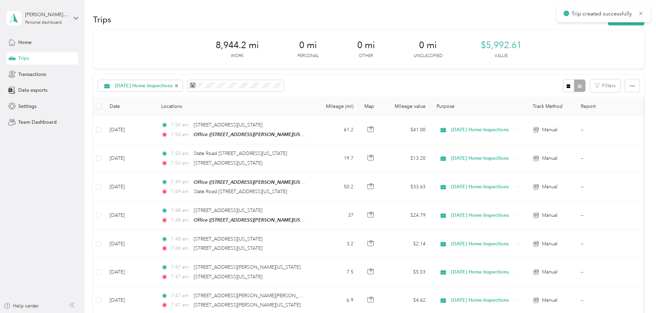
click at [466, 24] on button "New trip" at bounding box center [626, 19] width 36 height 12
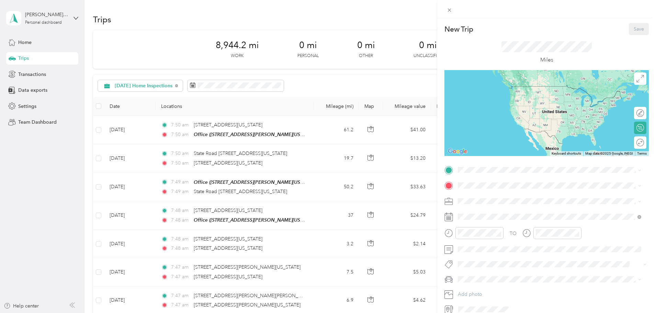
click at [466, 174] on span at bounding box center [552, 170] width 193 height 11
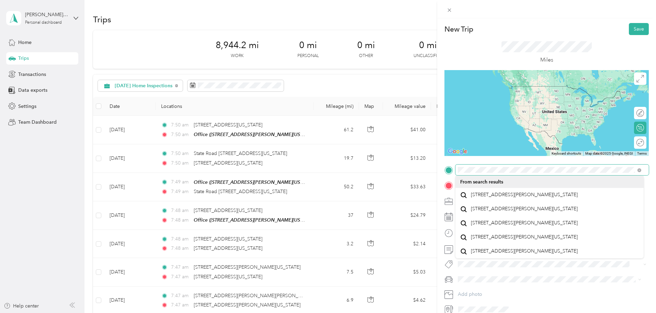
scroll to position [12, 0]
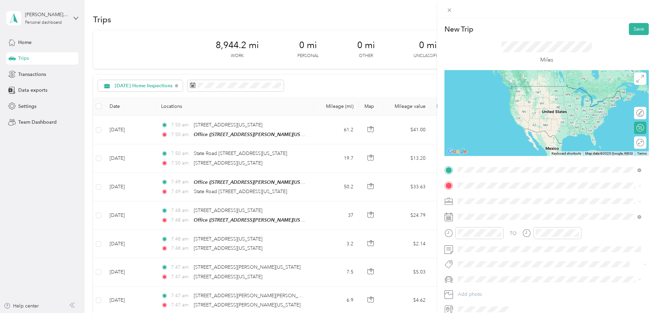
click at [466, 198] on span "[STREET_ADDRESS][PERSON_NAME][US_STATE]" at bounding box center [524, 195] width 107 height 6
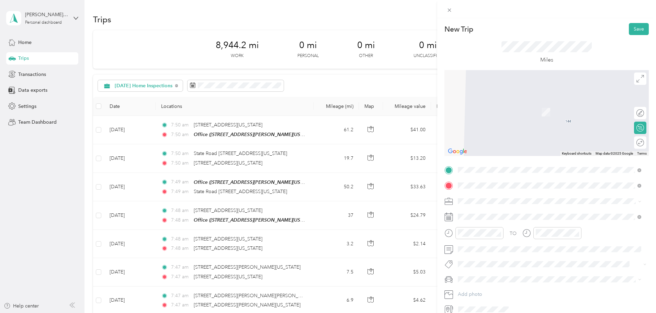
click at [466, 209] on span "[STREET_ADDRESS][US_STATE]" at bounding box center [505, 210] width 69 height 6
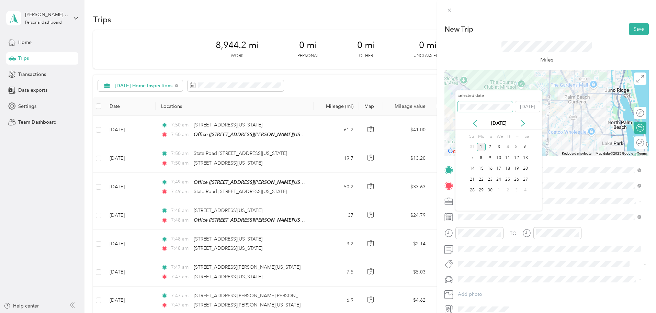
click at [395, 255] on div "New Trip Save This trip cannot be edited because it is either under review, app…" at bounding box center [326, 313] width 653 height 0
click at [466, 148] on div "3" at bounding box center [525, 147] width 9 height 9
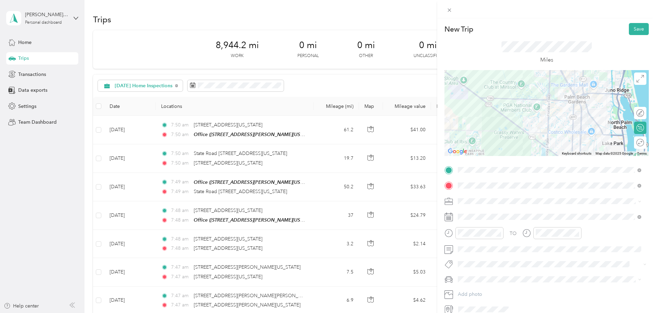
click at [466, 34] on button "Save" at bounding box center [639, 29] width 20 height 12
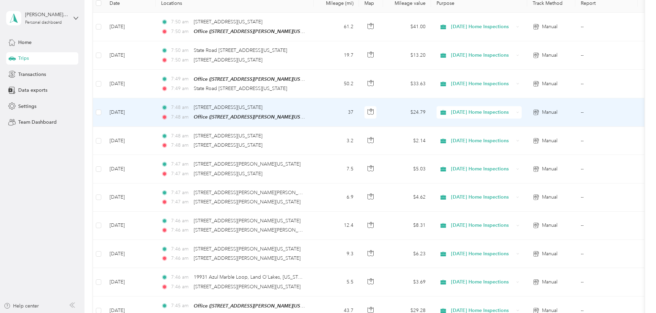
scroll to position [0, 0]
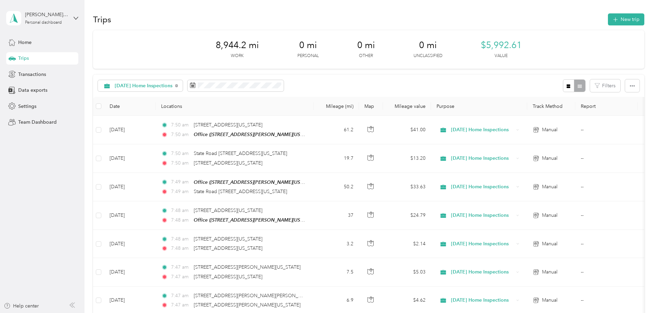
click at [21, 57] on span "Trips" at bounding box center [23, 58] width 11 height 7
click at [26, 43] on span "Home" at bounding box center [24, 42] width 13 height 7
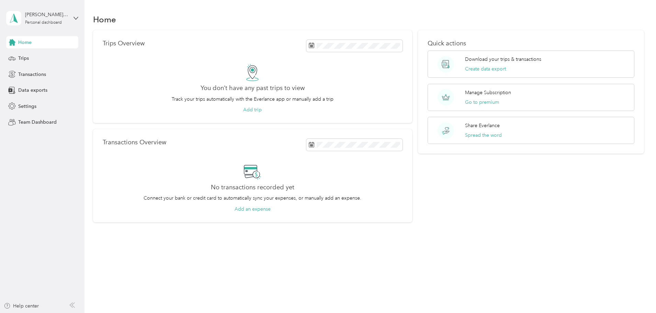
click at [29, 56] on span "Trips" at bounding box center [23, 58] width 11 height 7
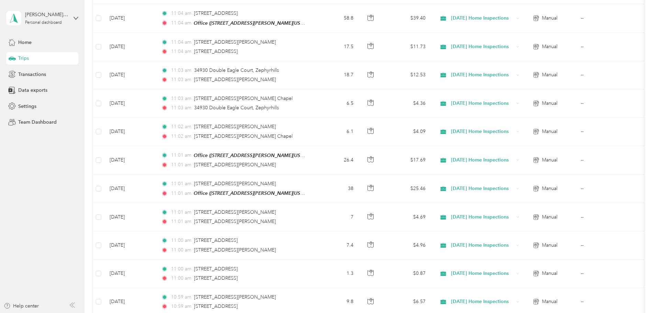
scroll to position [2753, 0]
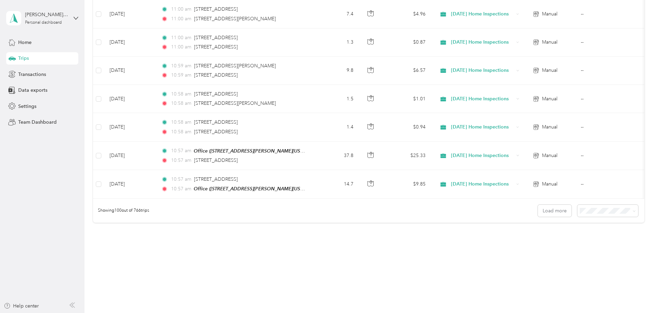
click at [466, 207] on span at bounding box center [633, 210] width 5 height 7
click at [149, 208] on span "Showing 100 out of 766 trips" at bounding box center [121, 211] width 56 height 6
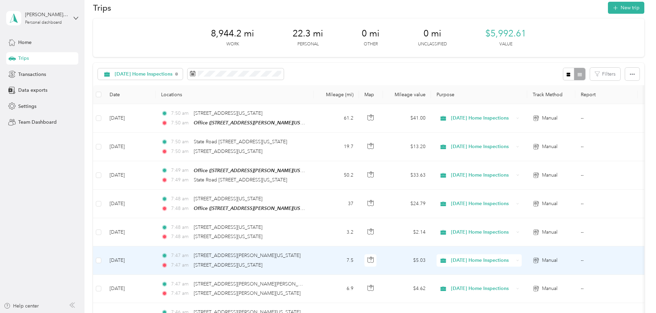
scroll to position [0, 0]
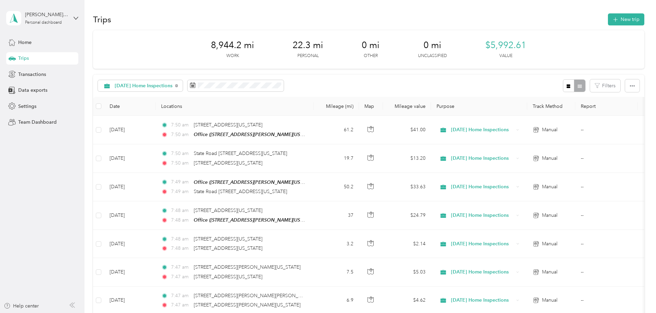
click at [32, 45] on div "Home" at bounding box center [42, 42] width 72 height 12
